Goal: Task Accomplishment & Management: Use online tool/utility

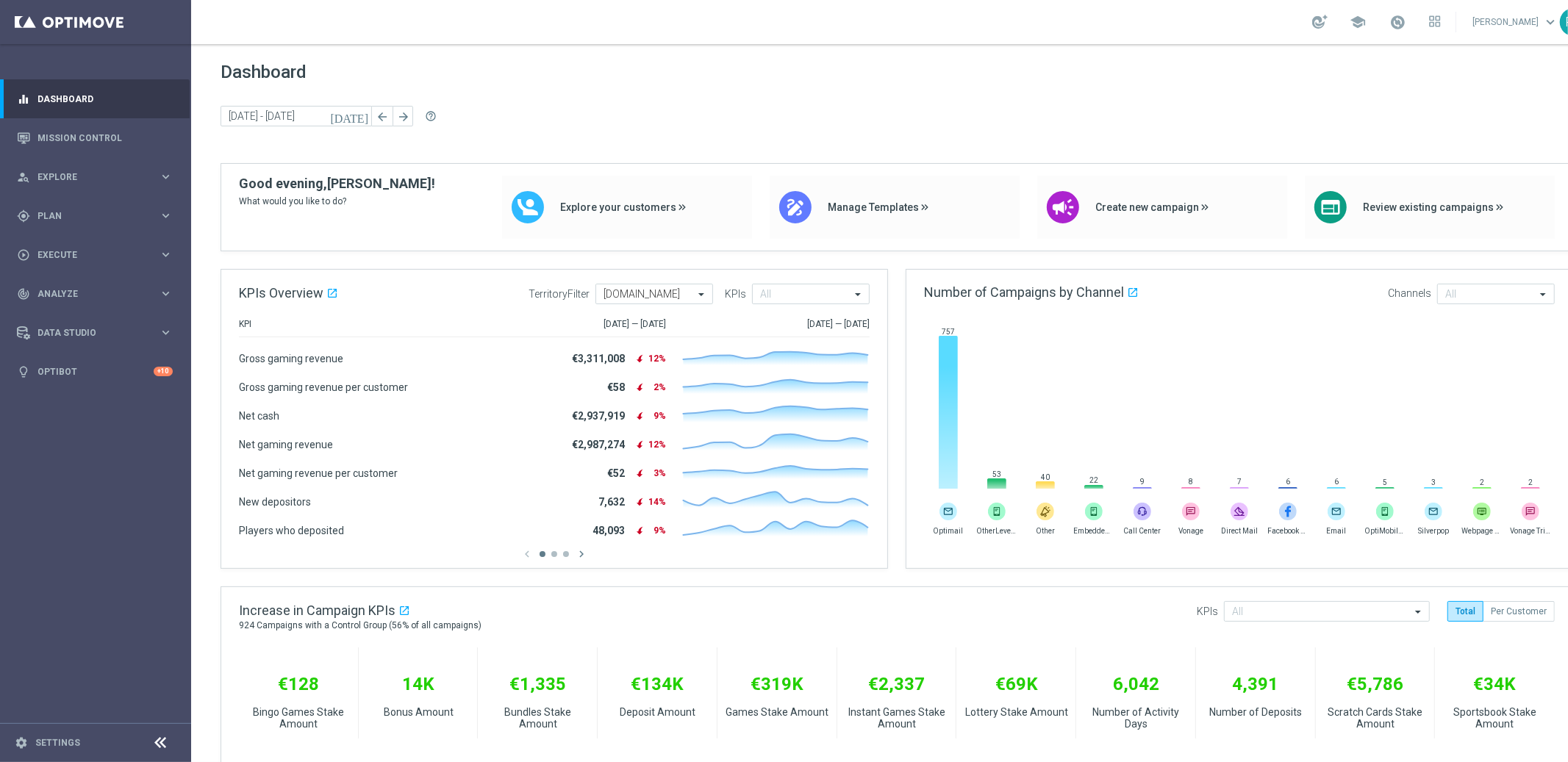
click at [721, 150] on div "Dashboard today 29 Sep 2025 - 01 Oct 2025 arrow_back arrow_forward help_outline" at bounding box center [897, 112] width 1353 height 102
click at [716, 150] on div "Dashboard today 29 Sep 2025 - 01 Oct 2025 arrow_back arrow_forward help_outline" at bounding box center [897, 112] width 1353 height 102
click at [718, 124] on div "today 29 Sep 2025 - 01 Oct 2025 arrow_back arrow_forward help_outline" at bounding box center [897, 117] width 1353 height 22
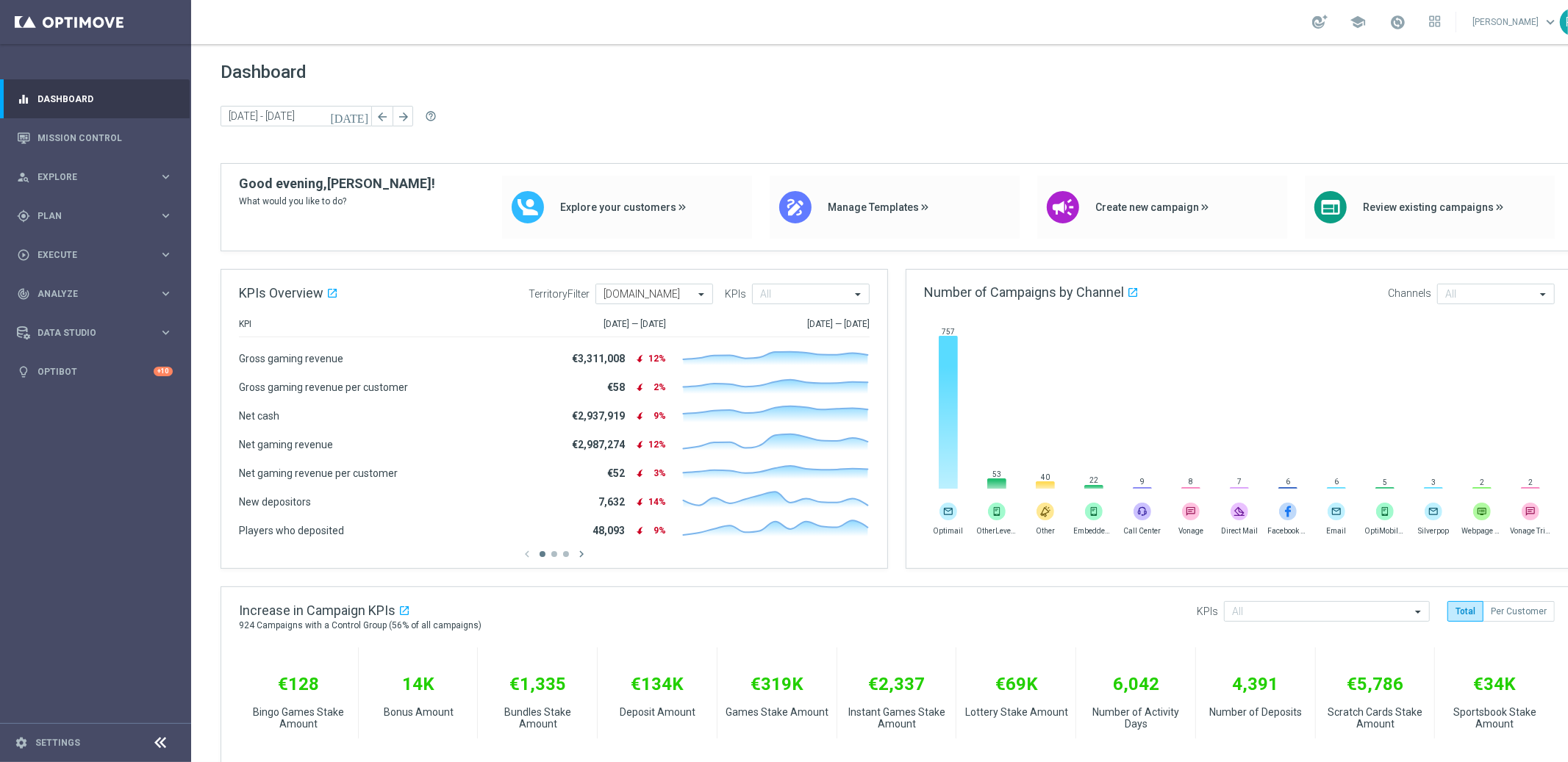
click at [722, 135] on div "Dashboard today 29 Sep 2025 - 01 Oct 2025 arrow_back arrow_forward help_outline" at bounding box center [897, 112] width 1353 height 102
click at [722, 119] on div "today 29 Sep 2025 - 01 Oct 2025 arrow_back arrow_forward help_outline" at bounding box center [897, 117] width 1353 height 22
click at [100, 136] on link "Mission Control" at bounding box center [104, 138] width 135 height 39
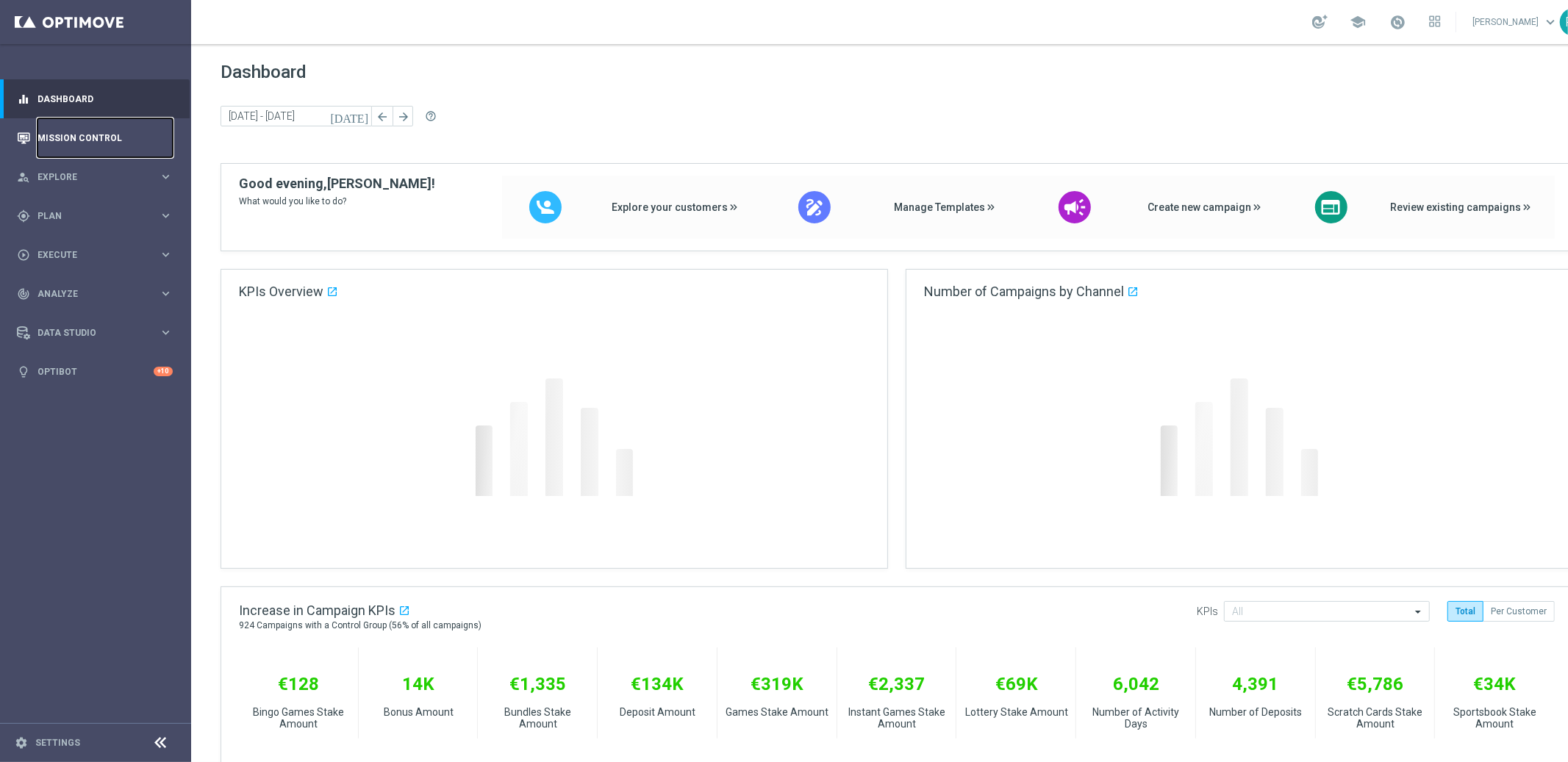
click at [117, 132] on link "Mission Control" at bounding box center [104, 138] width 135 height 39
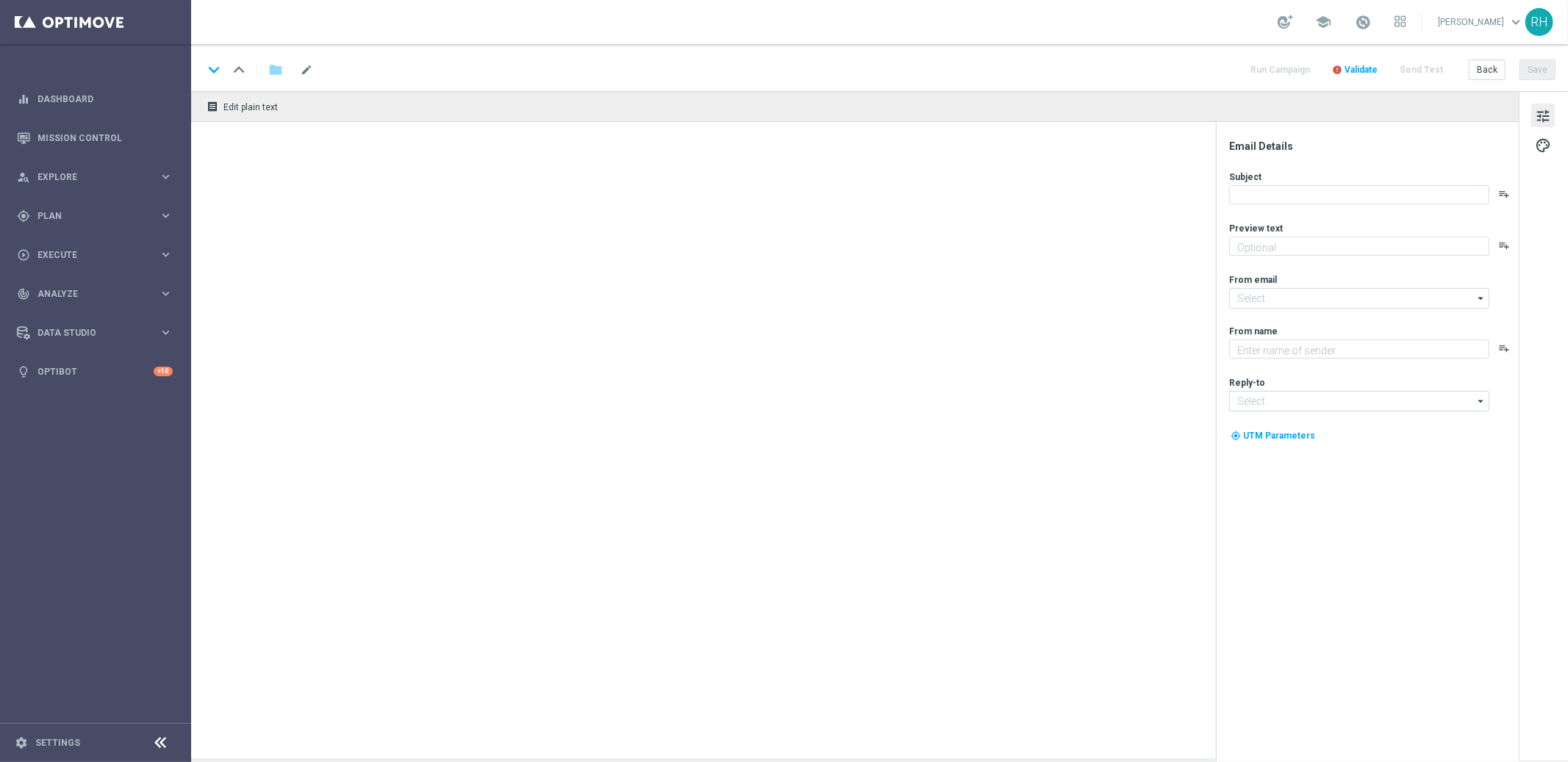
type textarea "Welcome back to your Lottoland account!"
type textarea "Lottoland"
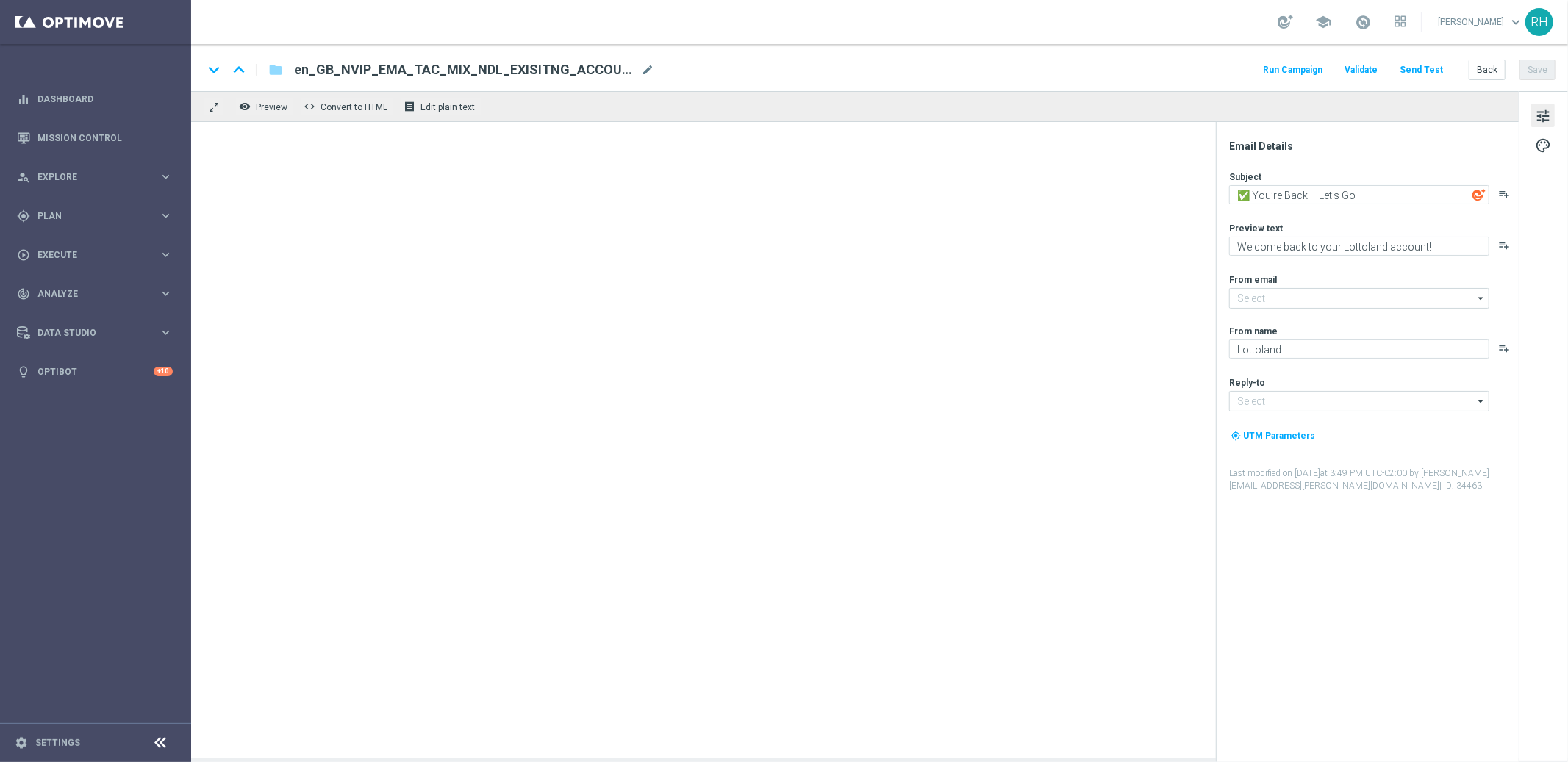
type input "[EMAIL_ADDRESS][DOMAIN_NAME]"
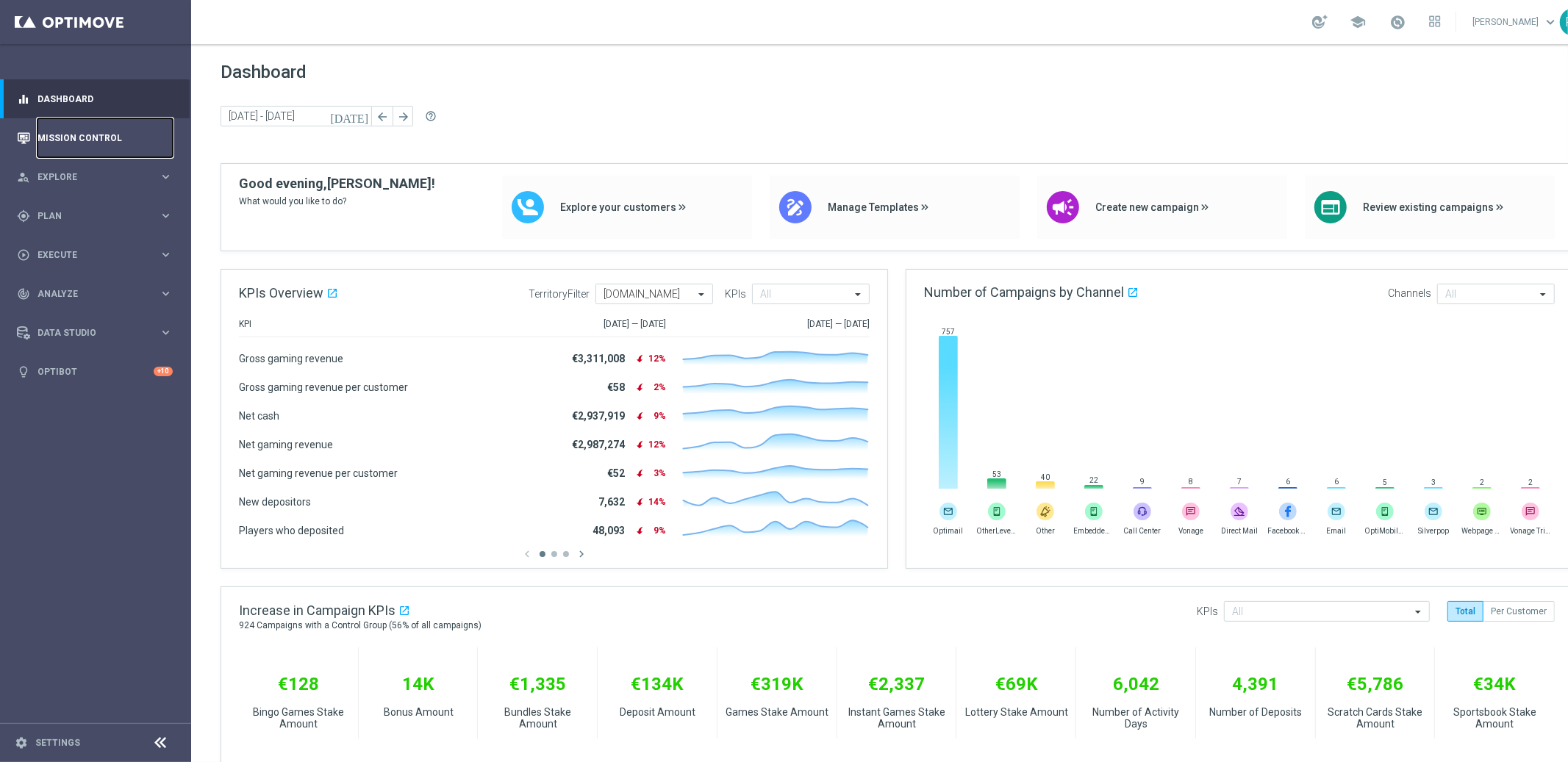
click at [49, 142] on link "Mission Control" at bounding box center [104, 138] width 135 height 39
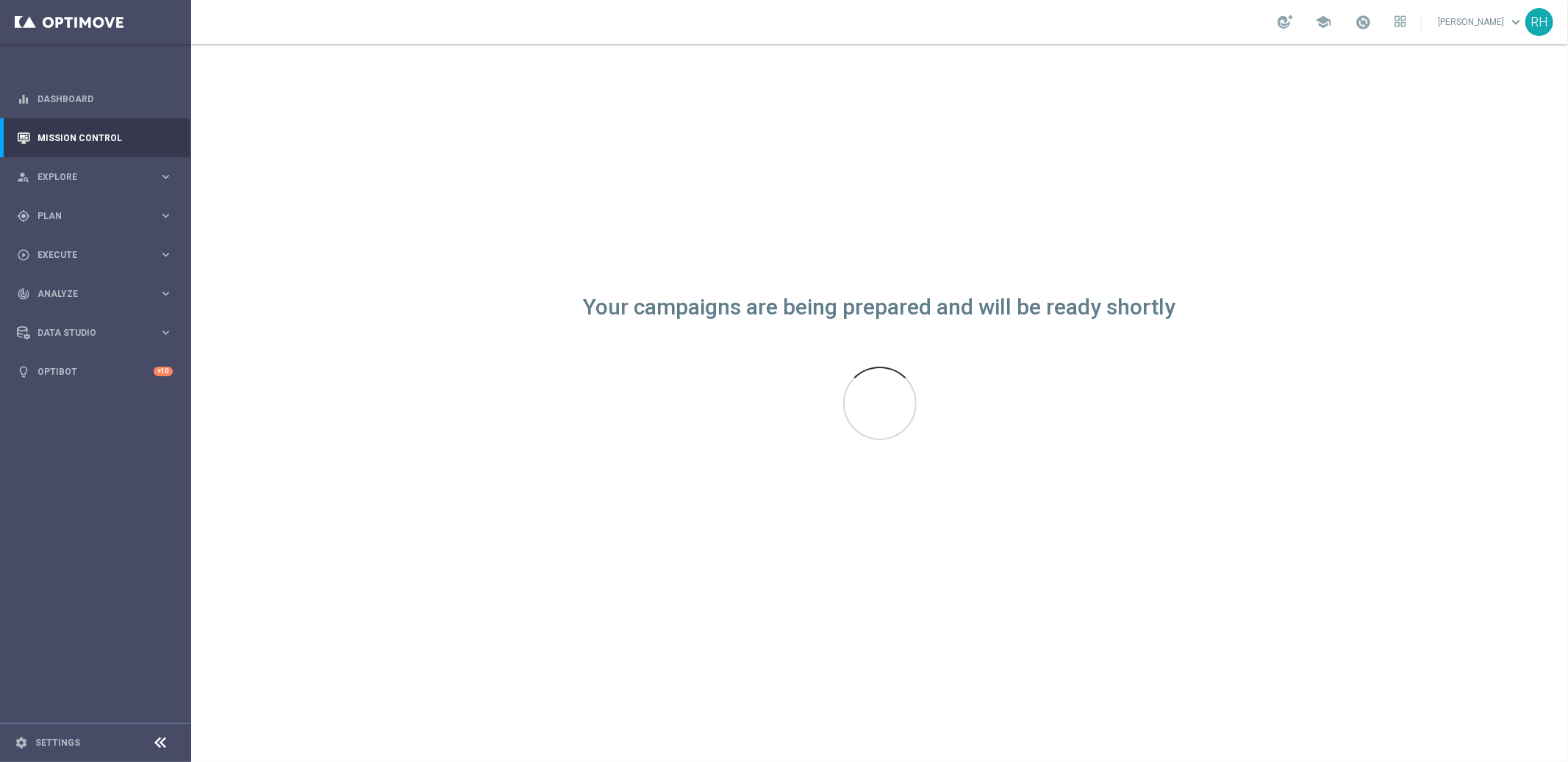
click at [765, 140] on div "Your campaigns are being prepared and will be ready shortly" at bounding box center [879, 403] width 1377 height 718
click at [124, 167] on div "person_search Explore keyboard_arrow_right" at bounding box center [95, 177] width 189 height 39
click at [110, 134] on link "Mission Control" at bounding box center [104, 138] width 135 height 39
